Goal: Find contact information: Obtain details needed to contact an individual or organization

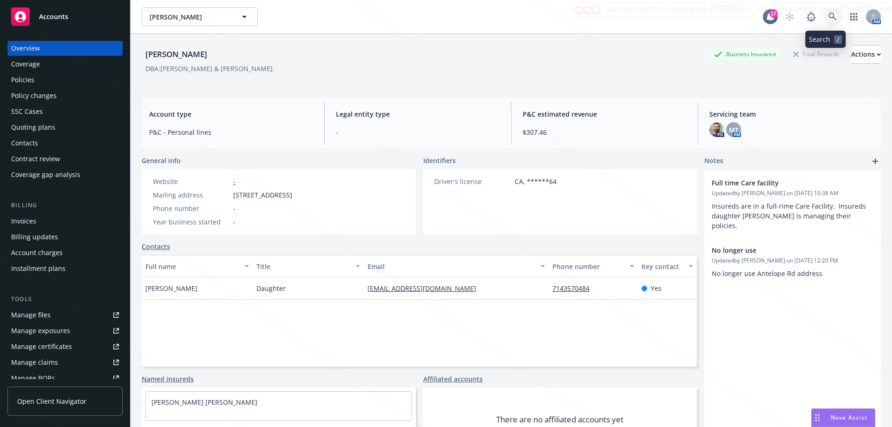
click at [828, 18] on icon at bounding box center [832, 17] width 8 height 8
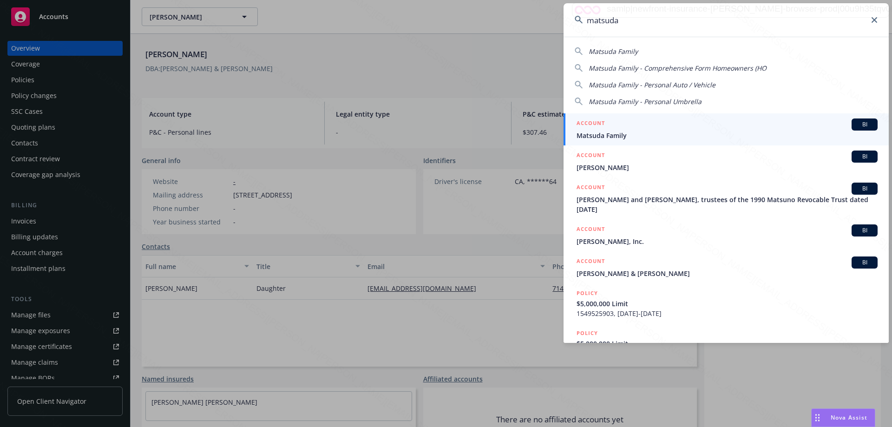
type input "matsuda"
click at [614, 136] on span "Matsuda Family" at bounding box center [726, 135] width 301 height 10
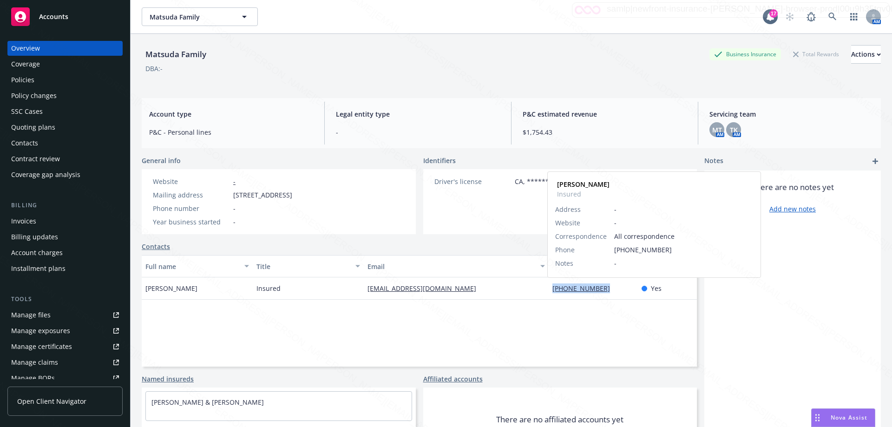
drag, startPoint x: 546, startPoint y: 289, endPoint x: 599, endPoint y: 291, distance: 53.0
click at [599, 291] on div "[PHONE_NUMBER] [PERSON_NAME] Insured Address - Website - Correspondence All cor…" at bounding box center [592, 288] width 89 height 22
copy link "[PHONE_NUMBER]"
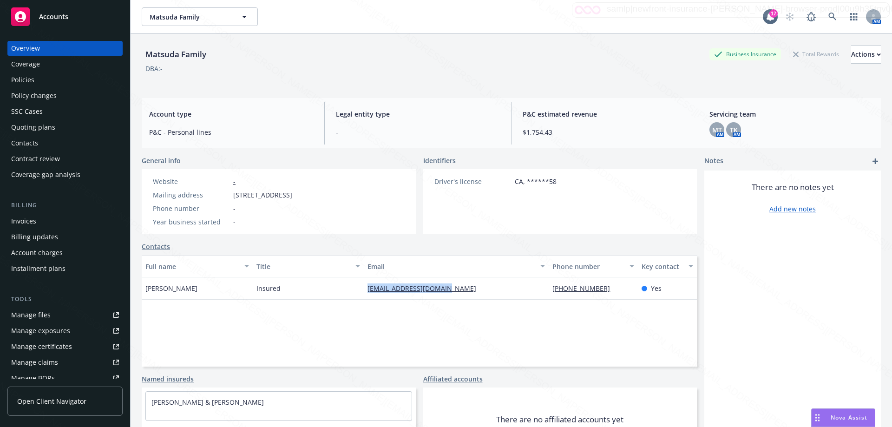
drag, startPoint x: 354, startPoint y: 287, endPoint x: 462, endPoint y: 288, distance: 107.7
click at [462, 287] on div "[PERSON_NAME] Insured [EMAIL_ADDRESS][DOMAIN_NAME] [PHONE_NUMBER] Yes" at bounding box center [419, 288] width 555 height 22
copy div "[EMAIL_ADDRESS][DOMAIN_NAME]"
drag, startPoint x: 363, startPoint y: 192, endPoint x: 224, endPoint y: 194, distance: 139.3
click at [224, 194] on div "Website - Mailing address [STREET_ADDRESS] Phone number - Year business started…" at bounding box center [279, 201] width 274 height 65
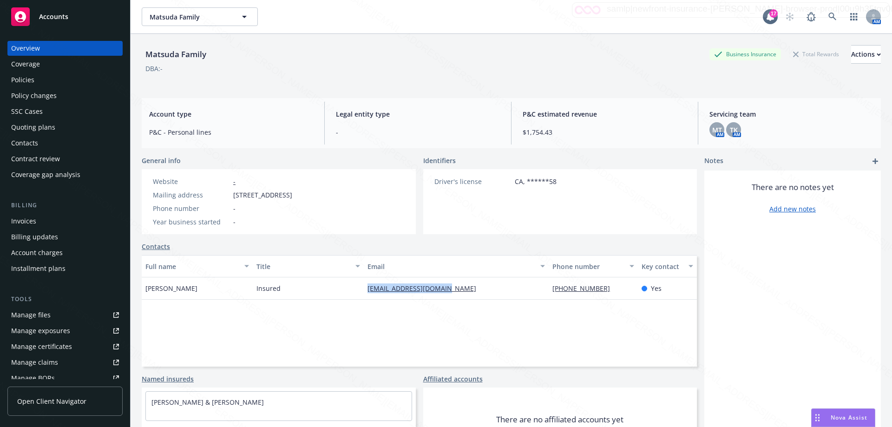
copy div "[STREET_ADDRESS]"
